Goal: Find specific page/section: Find specific page/section

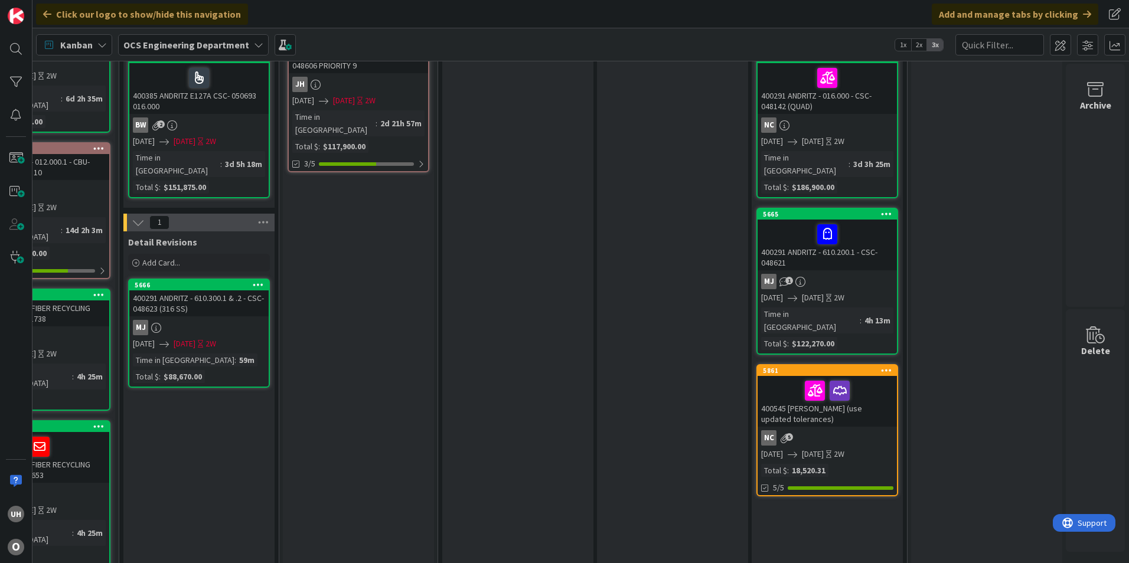
scroll to position [0, 1028]
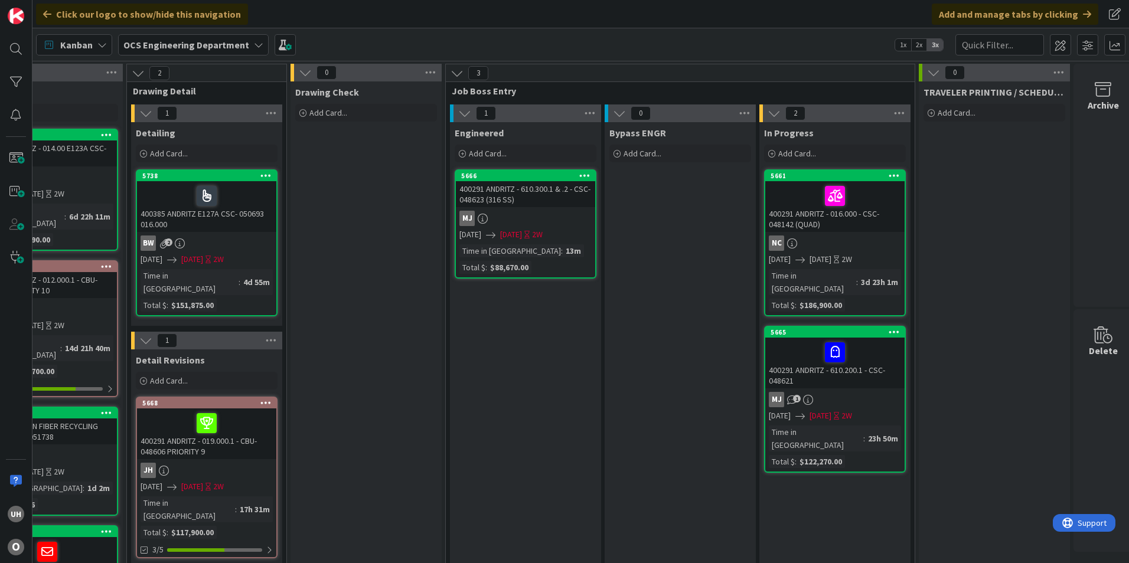
scroll to position [0, 1028]
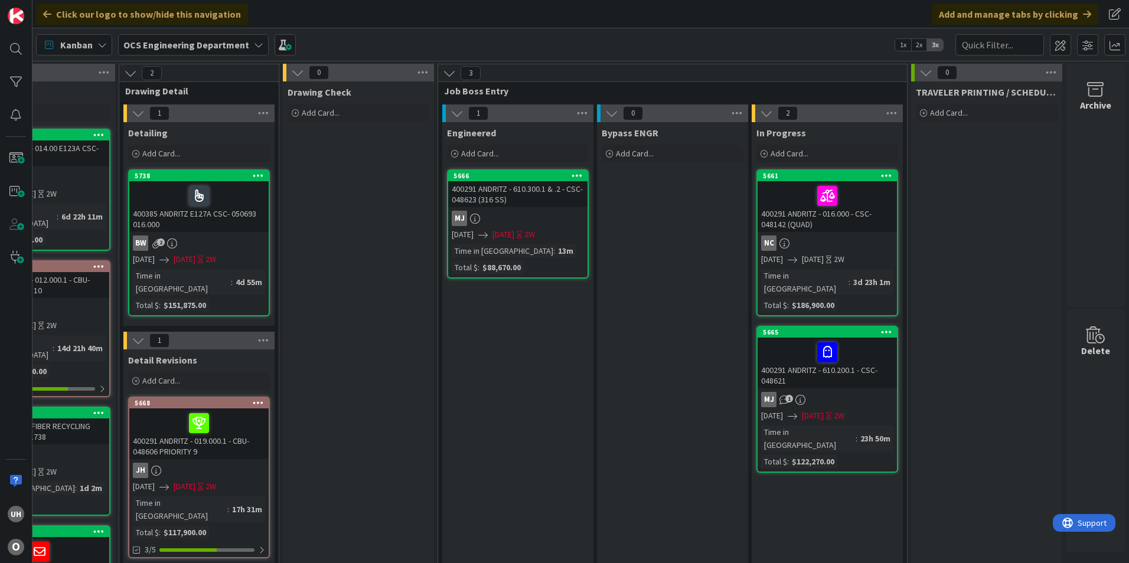
click at [524, 205] on div "400291 ANDRITZ - 610.300.1 & .2 - CSC-048623 (316 SS)" at bounding box center [517, 194] width 139 height 26
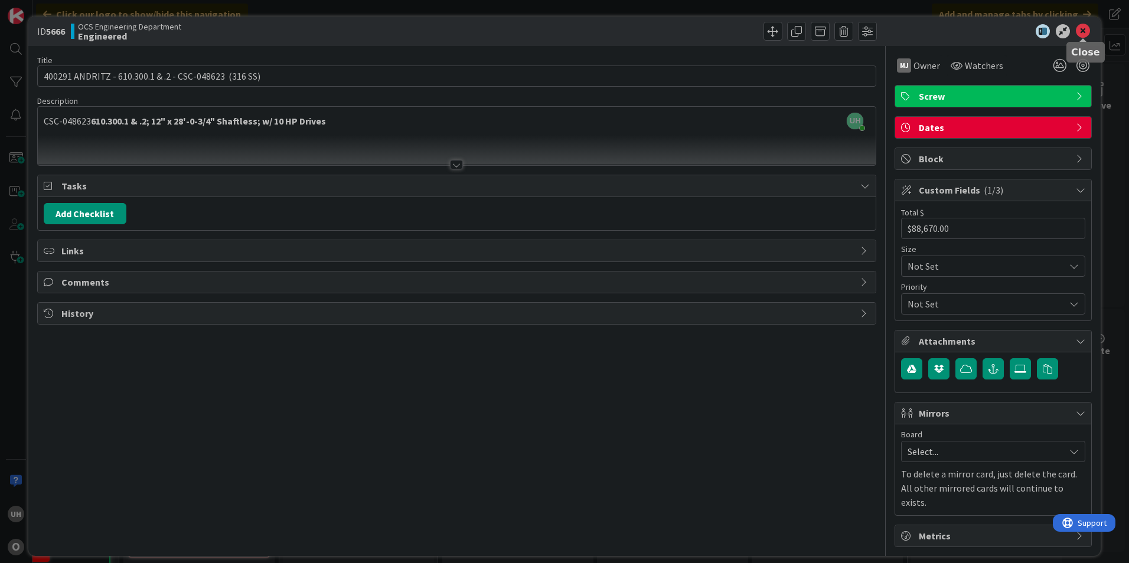
click at [1081, 30] on icon at bounding box center [1083, 31] width 14 height 14
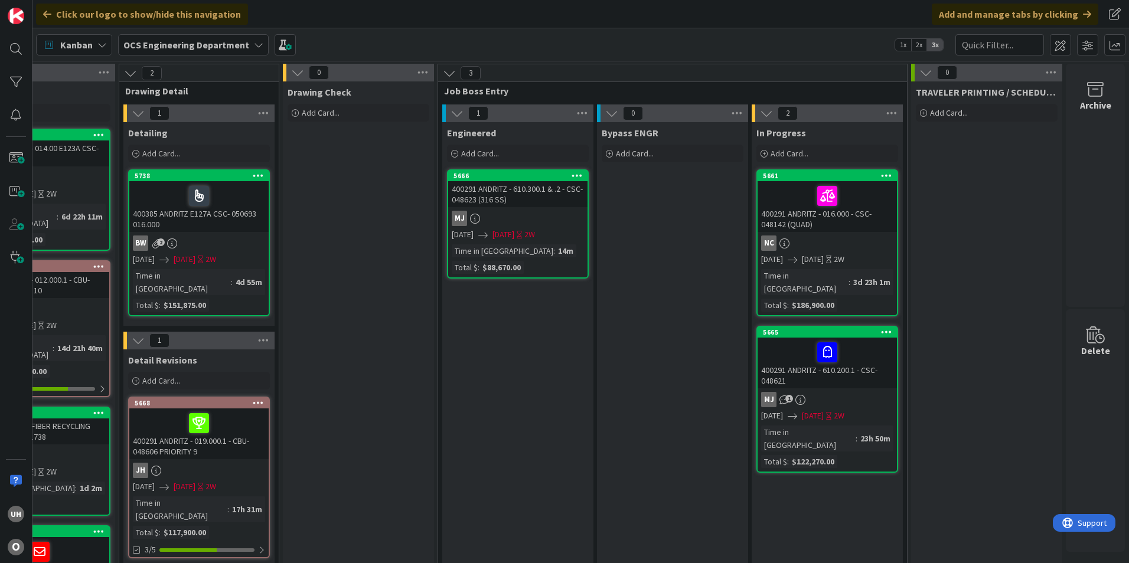
click at [512, 215] on div "MJ" at bounding box center [517, 218] width 139 height 15
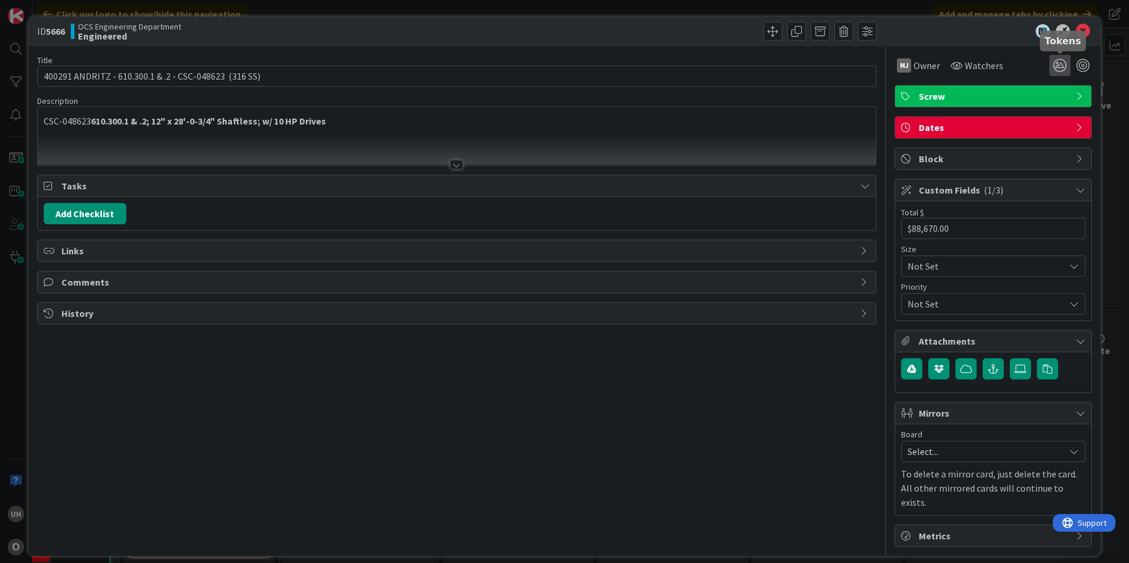
click at [1061, 63] on icon at bounding box center [1059, 65] width 21 height 21
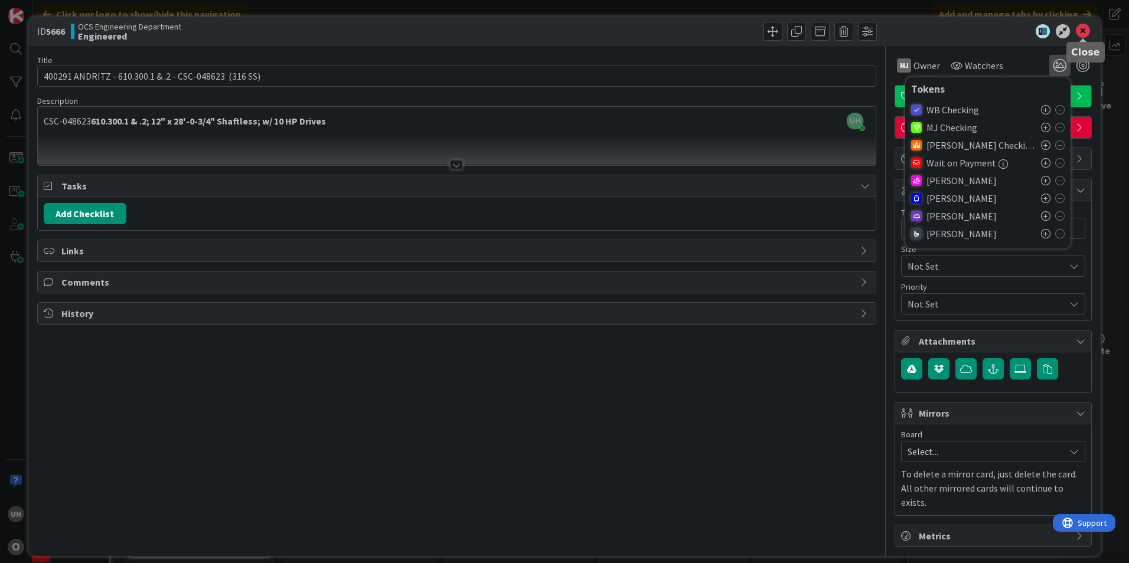
click at [1079, 30] on icon at bounding box center [1083, 31] width 14 height 14
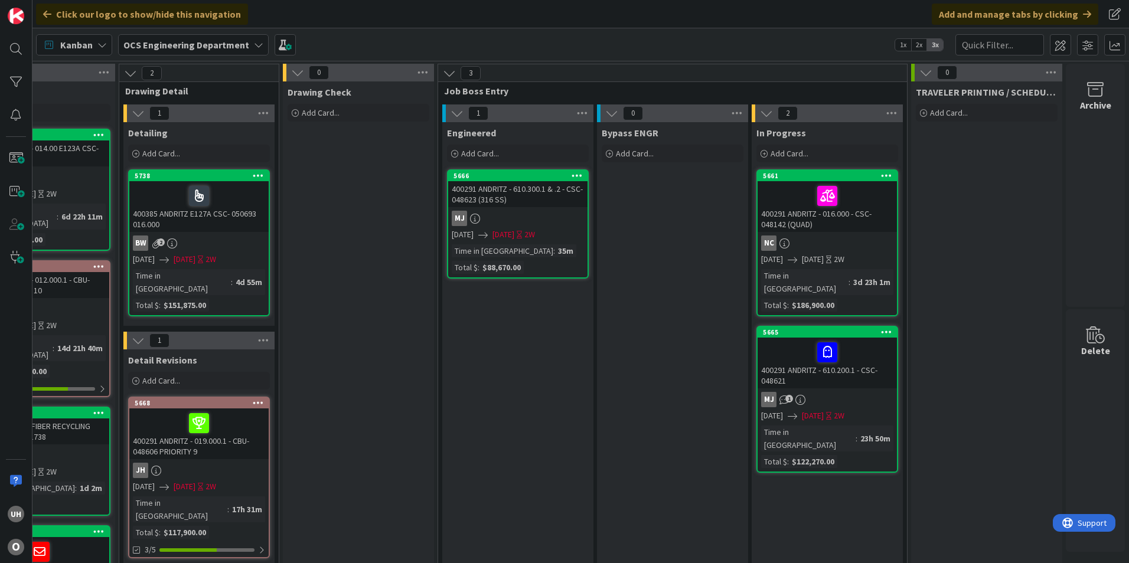
click at [505, 221] on div "MJ" at bounding box center [517, 218] width 139 height 15
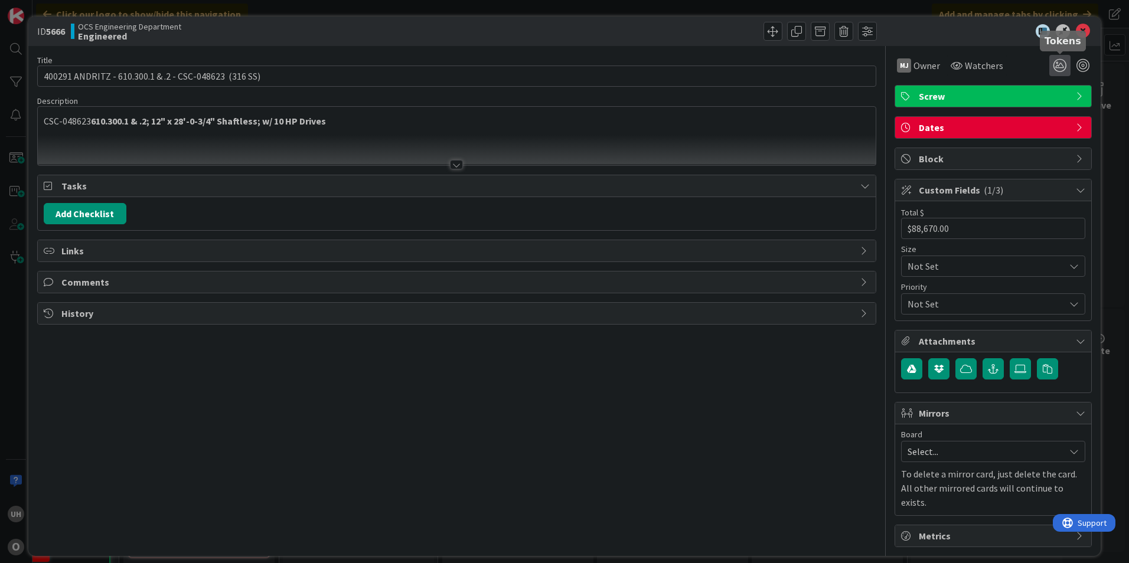
click at [1061, 66] on icon at bounding box center [1059, 65] width 21 height 21
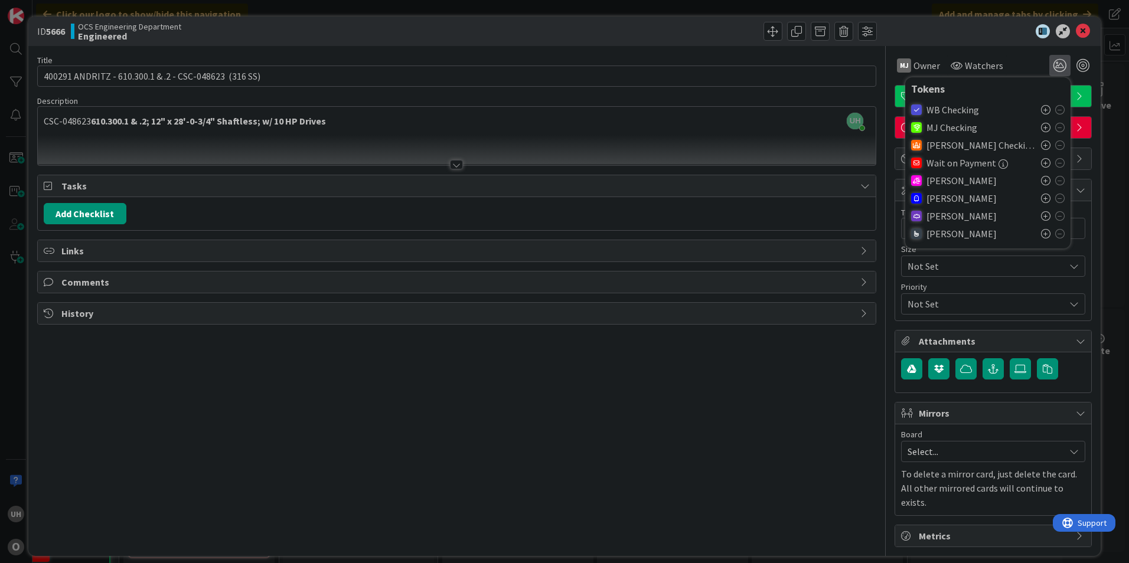
click at [1044, 195] on icon at bounding box center [1045, 198] width 9 height 9
click at [1042, 202] on icon at bounding box center [1045, 199] width 9 height 9
click at [1058, 198] on icon at bounding box center [1059, 199] width 9 height 9
click at [1082, 31] on icon at bounding box center [1083, 31] width 14 height 14
